Goal: Task Accomplishment & Management: Manage account settings

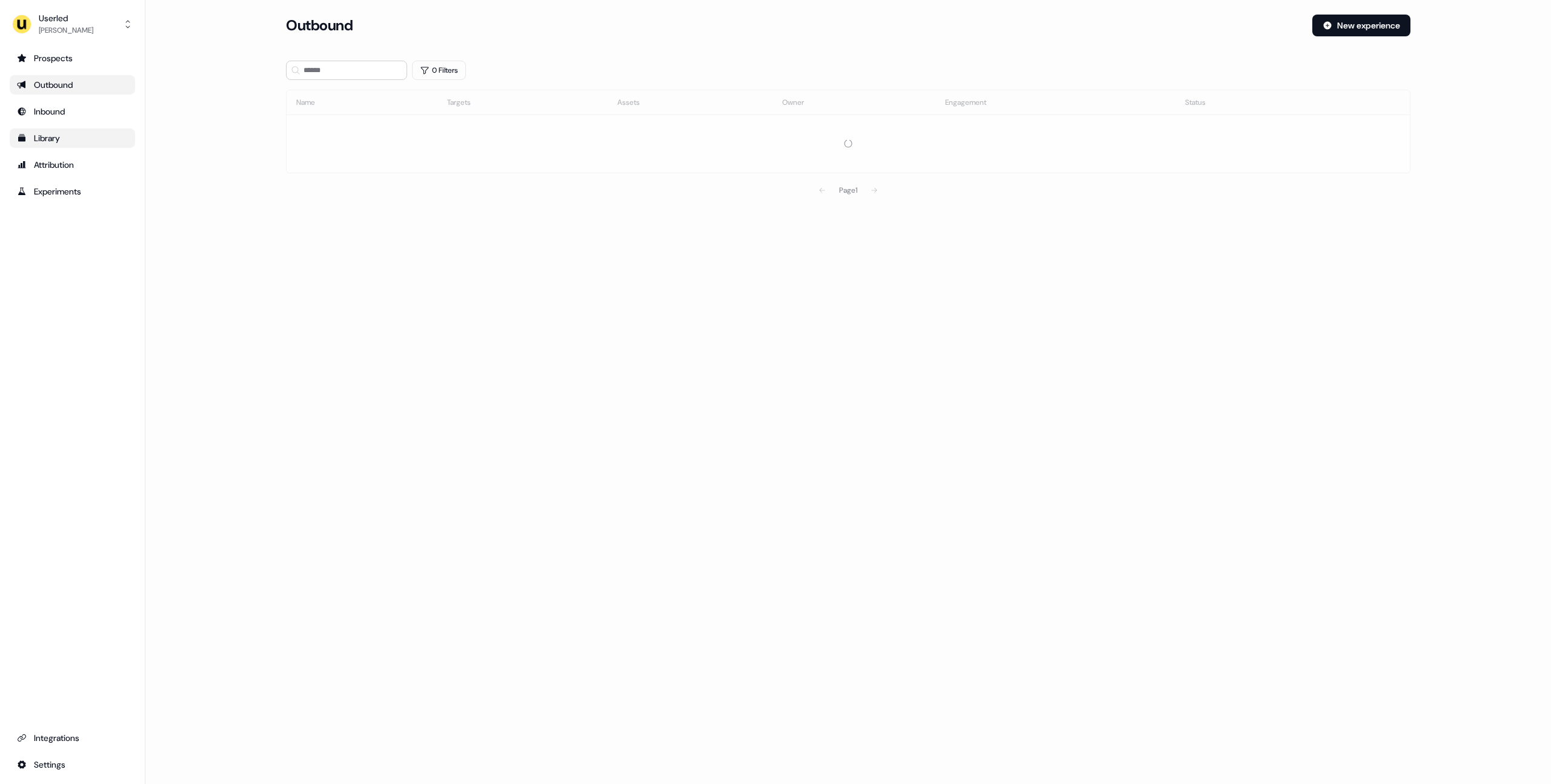
click at [74, 140] on div "Library" at bounding box center [73, 138] width 111 height 12
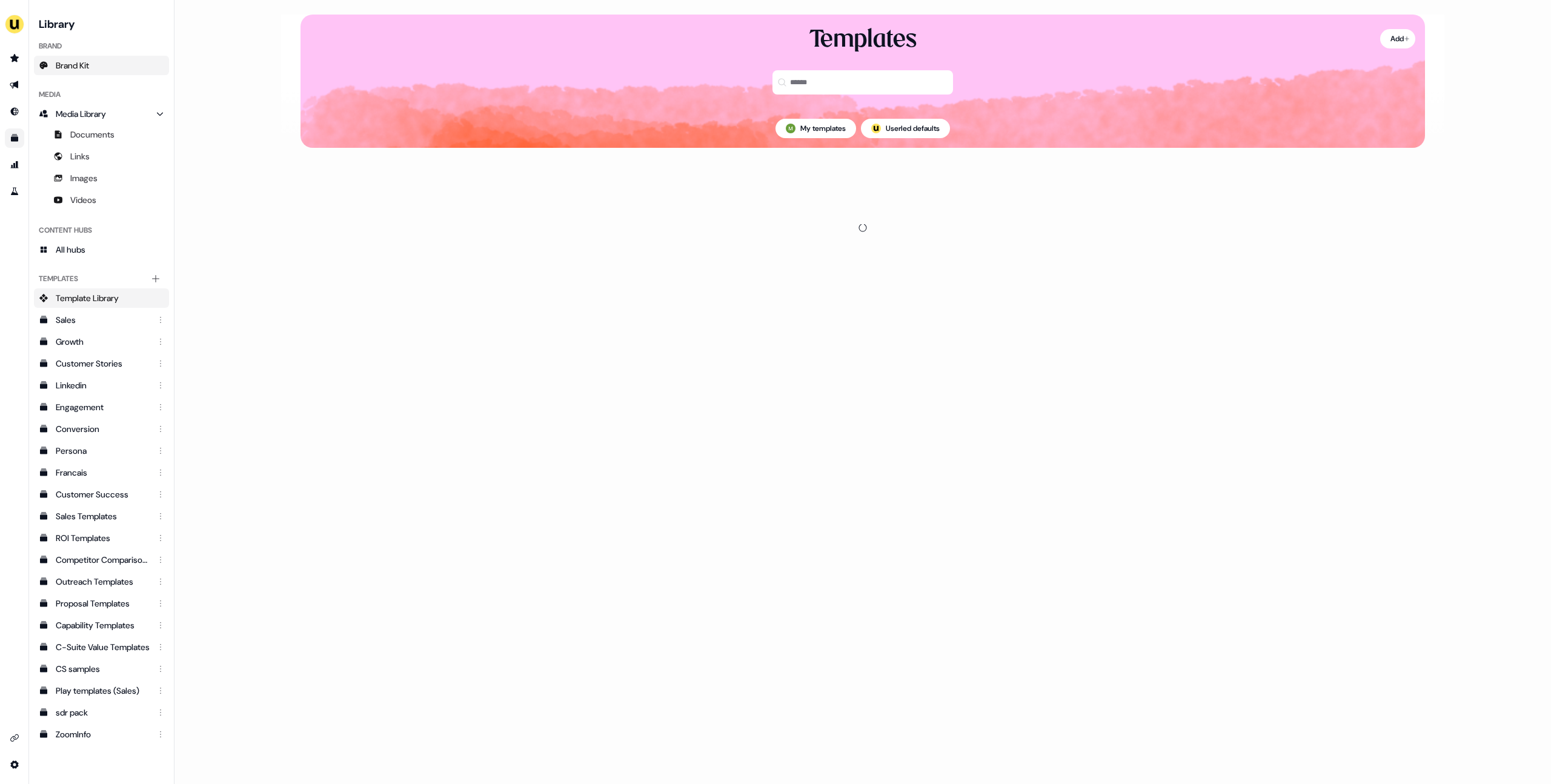
click at [100, 68] on link "Brand Kit" at bounding box center [101, 65] width 135 height 19
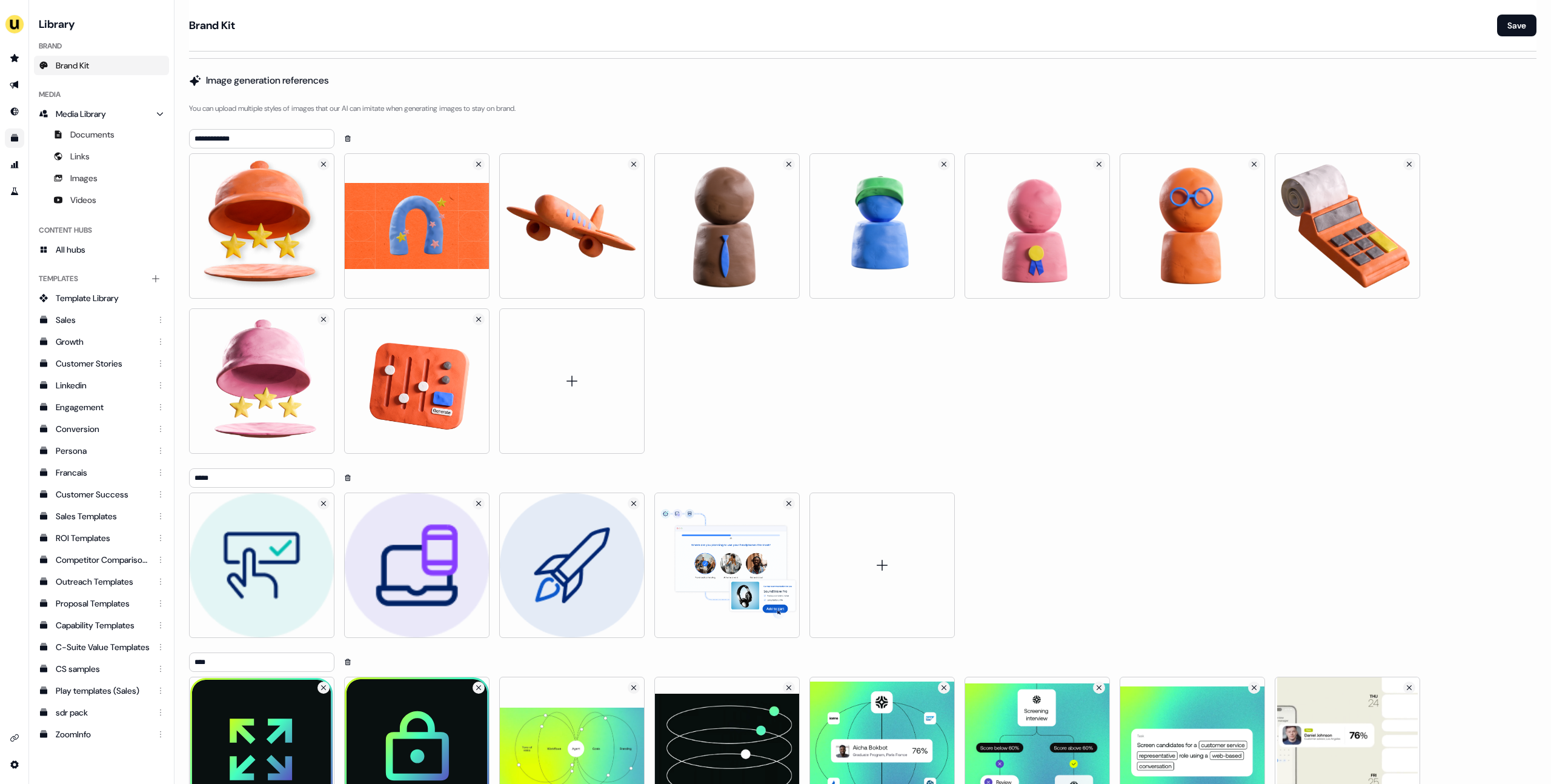
scroll to position [1590, 0]
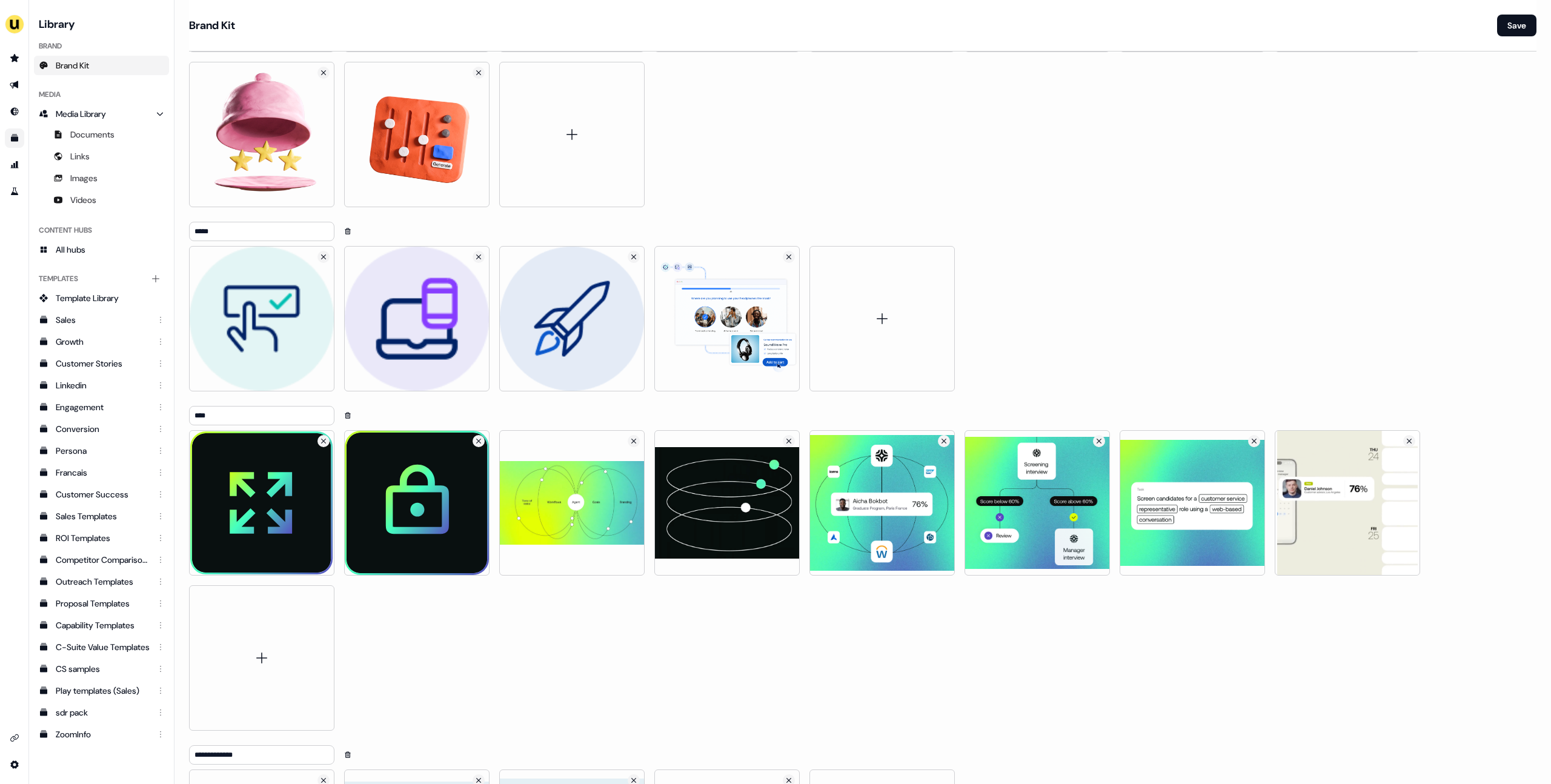
click at [1078, 306] on div at bounding box center [863, 319] width 1347 height 146
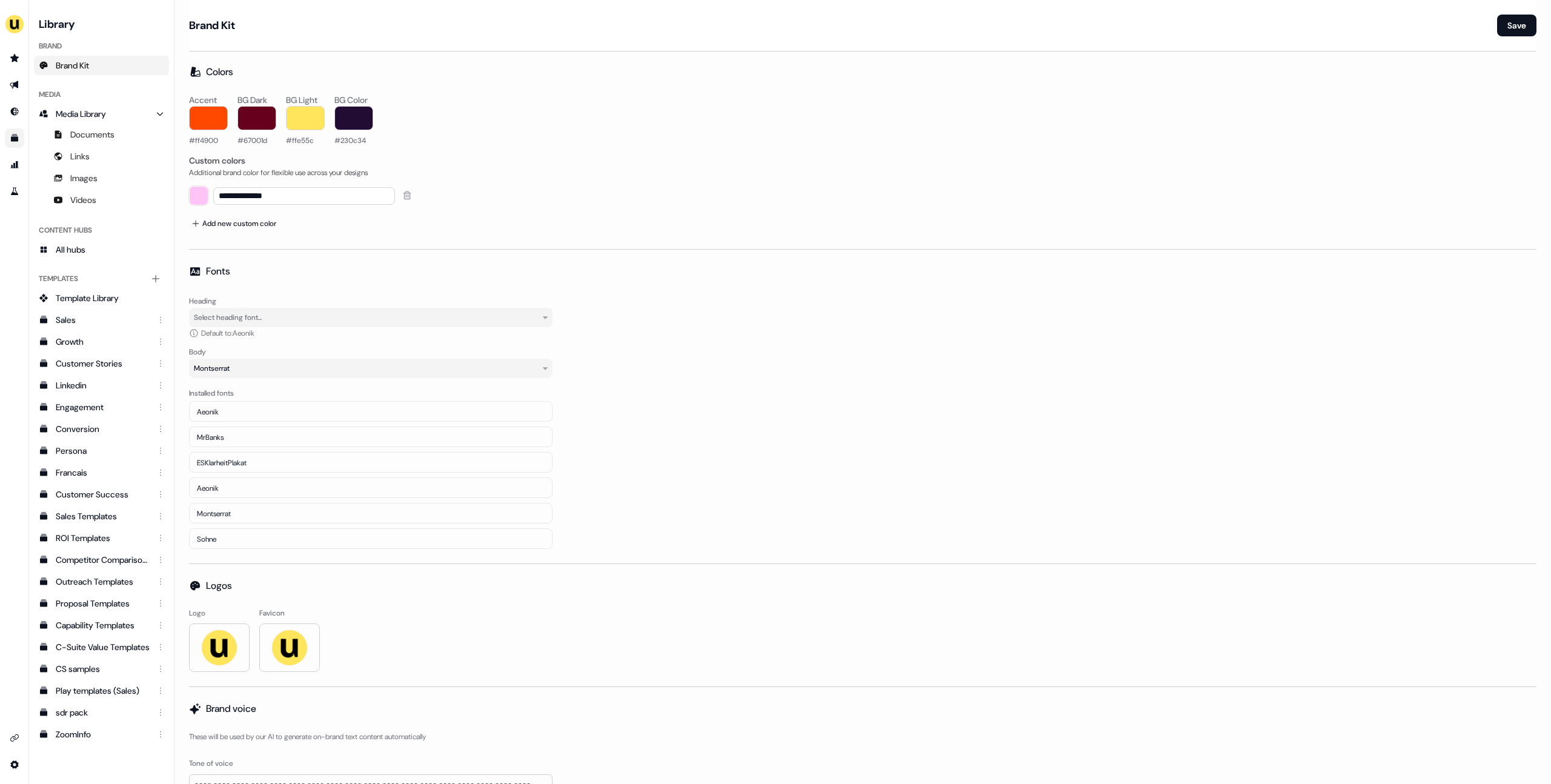
scroll to position [0, 0]
click at [521, 106] on div "Accent #ff4900 BG Dark #67001d BG Light #ffe55c BG Color #230c34" at bounding box center [863, 120] width 1347 height 51
click at [338, 198] on input "**********" at bounding box center [304, 197] width 182 height 18
click at [477, 104] on div "Accent #ff4900 BG Dark #67001d BG Light #ffe55c BG Color #230c34" at bounding box center [863, 120] width 1347 height 51
